Goal: Transaction & Acquisition: Purchase product/service

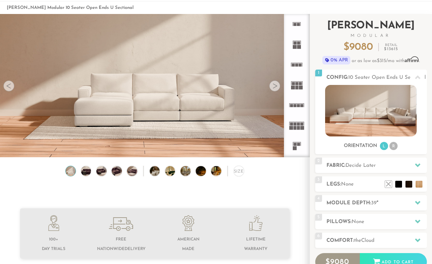
scroll to position [27, 0]
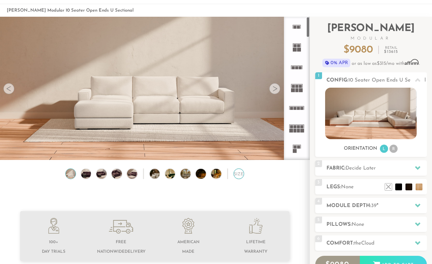
click at [241, 176] on div "Size" at bounding box center [239, 173] width 11 height 11
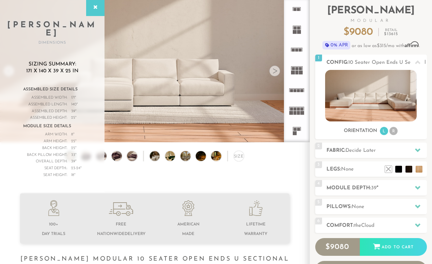
scroll to position [61, 0]
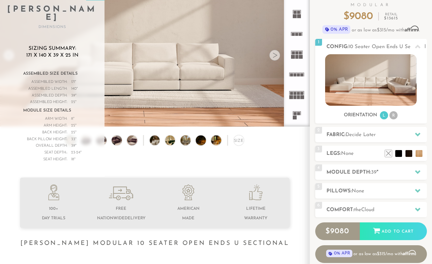
click at [276, 148] on div "Size" at bounding box center [155, 142] width 310 height 14
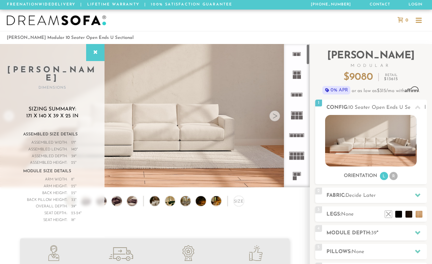
scroll to position [0, 0]
click at [95, 52] on icon at bounding box center [95, 52] width 7 height 5
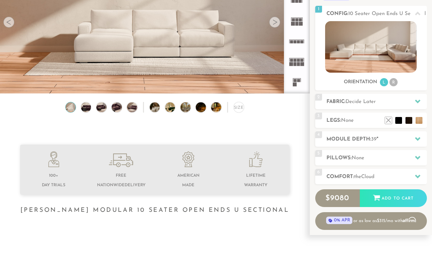
scroll to position [102, 0]
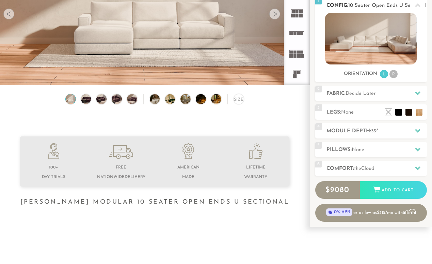
click at [395, 74] on li "R" at bounding box center [394, 74] width 8 height 8
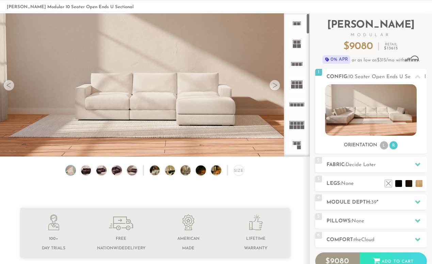
scroll to position [30, 0]
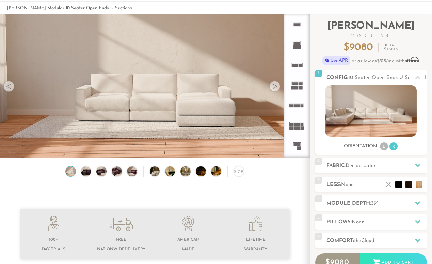
click at [273, 86] on div at bounding box center [274, 86] width 11 height 11
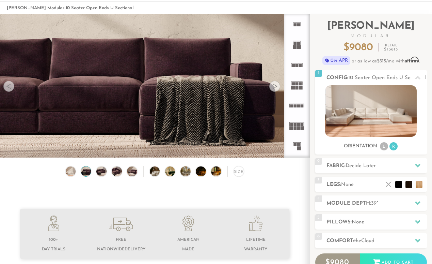
click at [274, 86] on div at bounding box center [274, 86] width 11 height 11
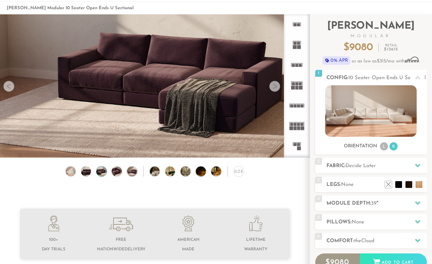
click at [274, 86] on div at bounding box center [274, 86] width 11 height 11
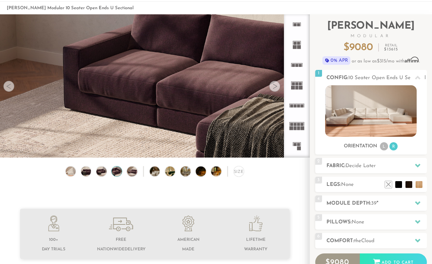
click at [274, 86] on div at bounding box center [274, 86] width 11 height 11
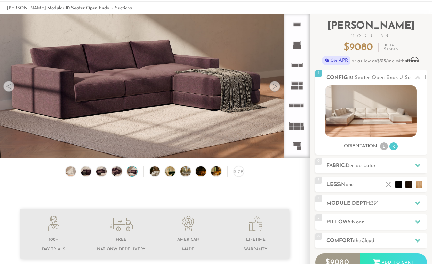
click at [274, 86] on div at bounding box center [274, 86] width 11 height 11
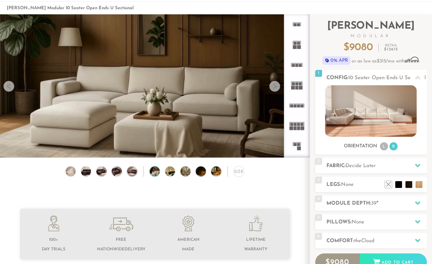
click at [274, 86] on div at bounding box center [274, 86] width 11 height 11
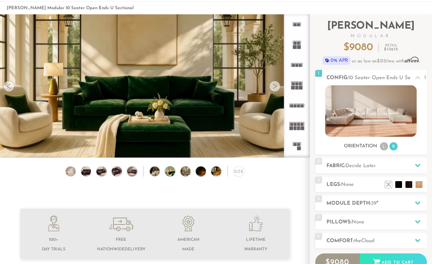
click at [274, 86] on div at bounding box center [274, 86] width 11 height 11
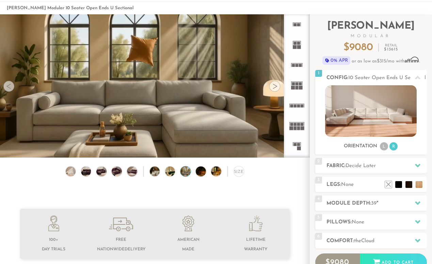
click at [274, 86] on div at bounding box center [274, 86] width 11 height 11
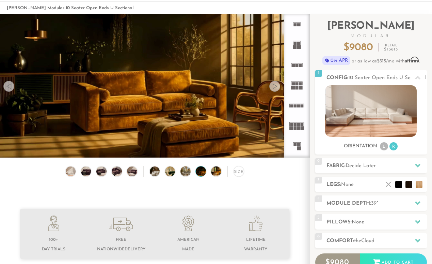
click at [274, 86] on div at bounding box center [274, 86] width 11 height 11
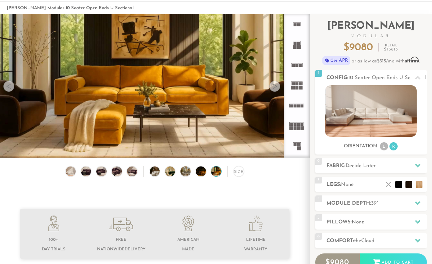
click at [274, 86] on div at bounding box center [274, 86] width 11 height 11
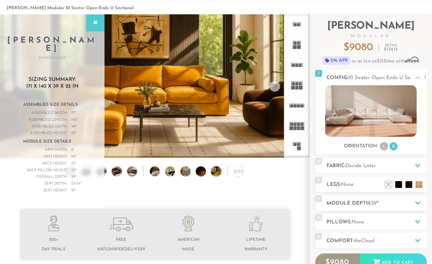
click at [274, 86] on div at bounding box center [274, 86] width 11 height 11
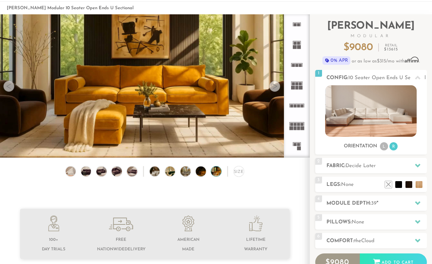
click at [274, 86] on div at bounding box center [274, 86] width 11 height 11
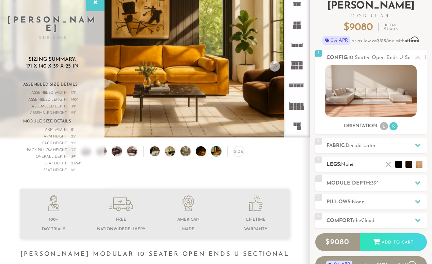
scroll to position [47, 0]
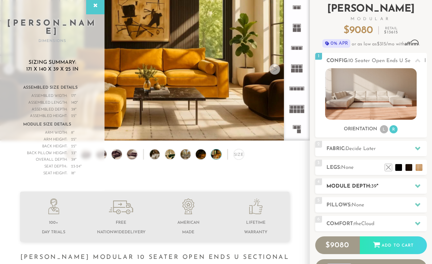
click at [360, 179] on div "4 Module Depth: 39 "" at bounding box center [371, 185] width 112 height 15
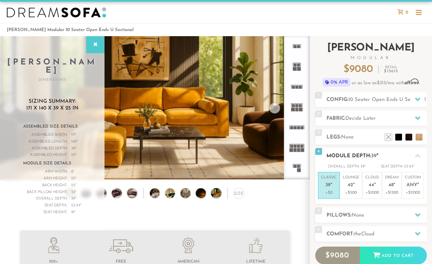
scroll to position [7, 0]
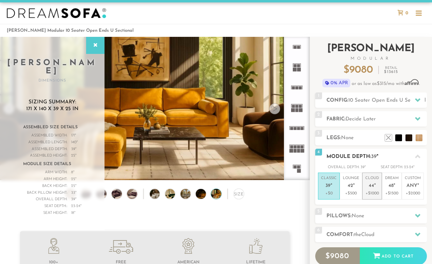
click at [377, 187] on p "Cloud 44 "" at bounding box center [372, 182] width 14 height 15
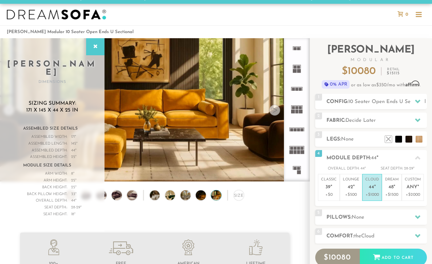
scroll to position [11, 0]
